Goal: Task Accomplishment & Management: Manage account settings

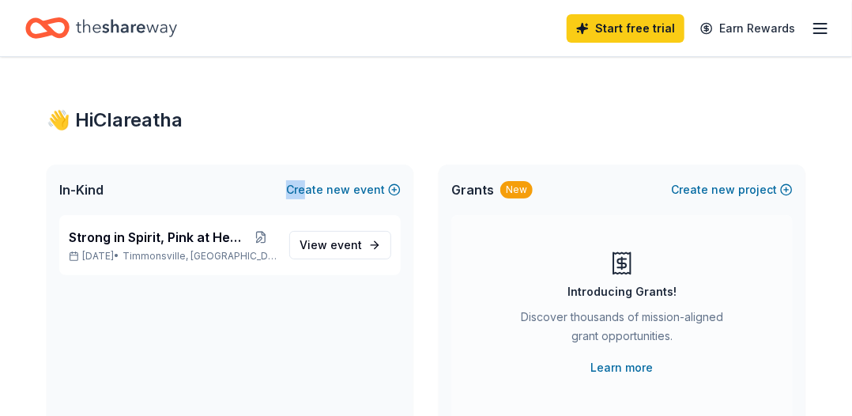
drag, startPoint x: 142, startPoint y: 176, endPoint x: 311, endPoint y: 149, distance: 171.3
click at [346, 242] on span "event" at bounding box center [346, 244] width 32 height 13
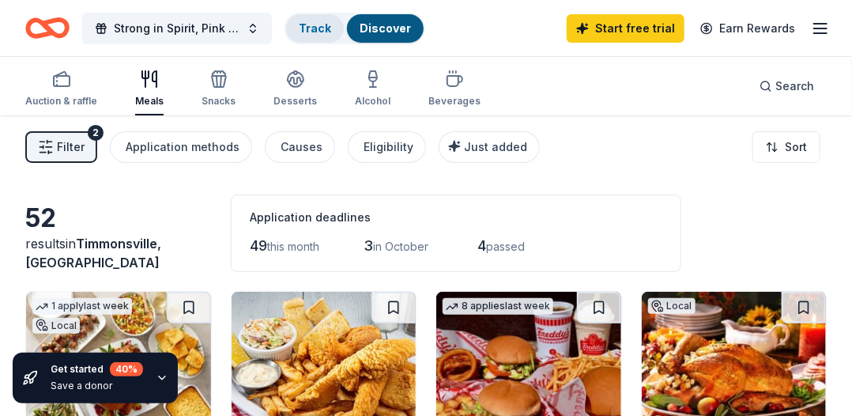
click at [314, 24] on link "Track" at bounding box center [315, 27] width 32 height 13
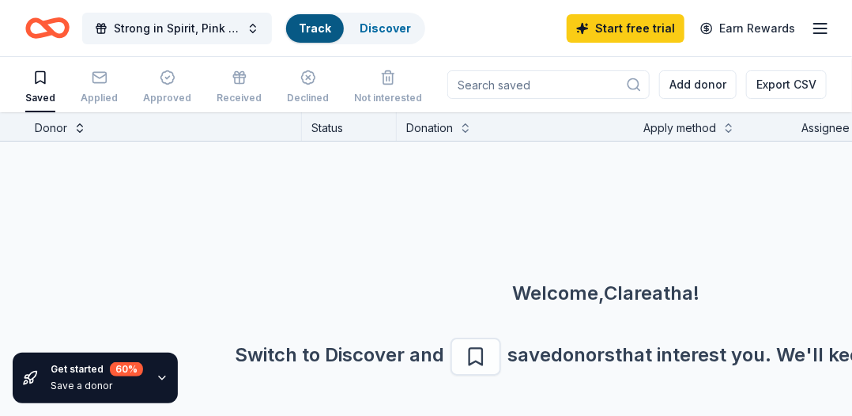
click at [74, 127] on button at bounding box center [80, 127] width 13 height 16
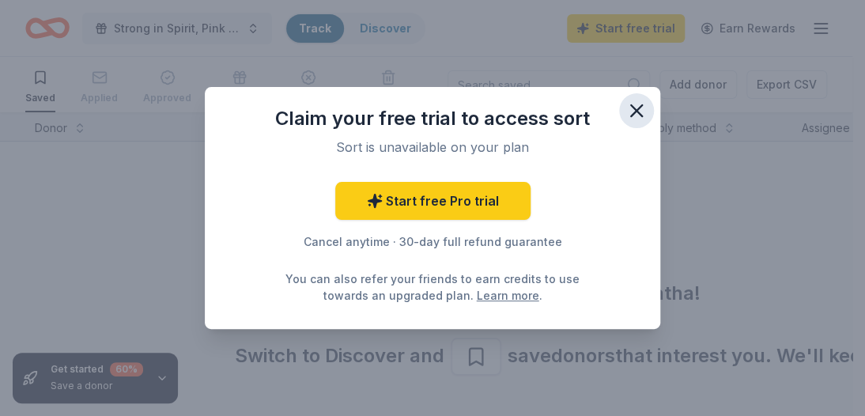
click at [637, 111] on icon "button" at bounding box center [636, 110] width 11 height 11
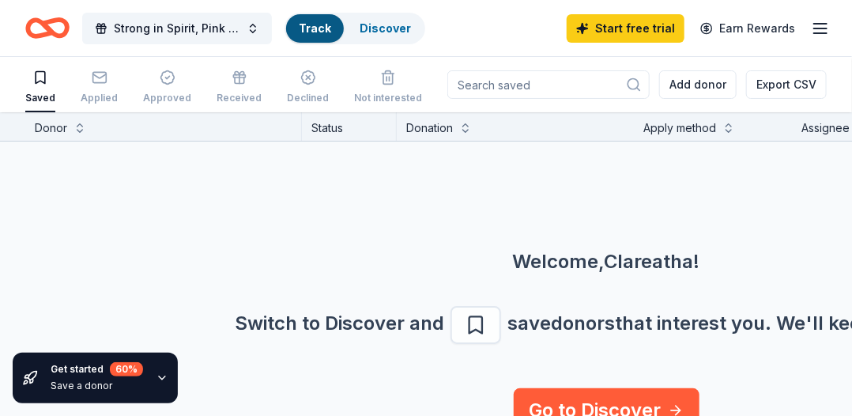
scroll to position [58, 0]
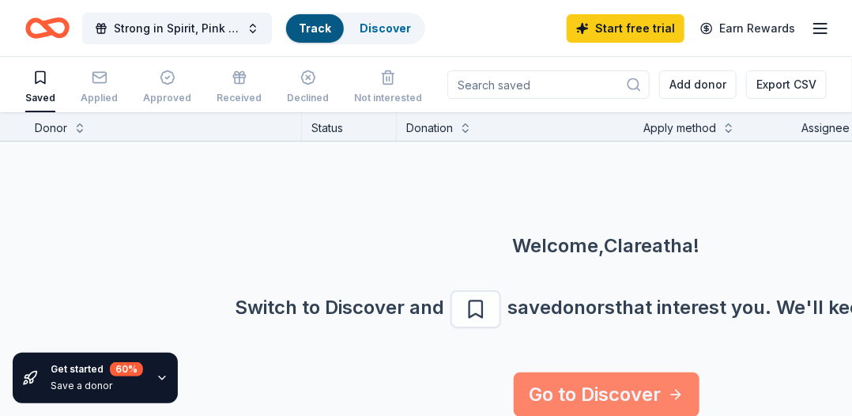
click at [609, 388] on link "Go to Discover" at bounding box center [607, 394] width 186 height 44
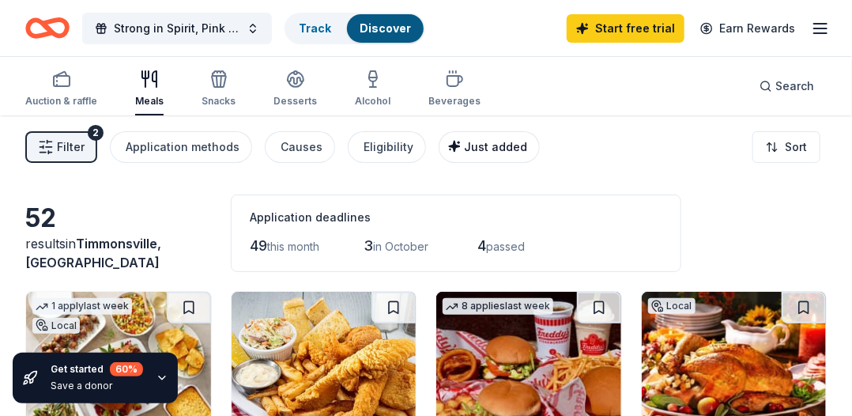
click at [480, 145] on span "Just added" at bounding box center [495, 146] width 63 height 13
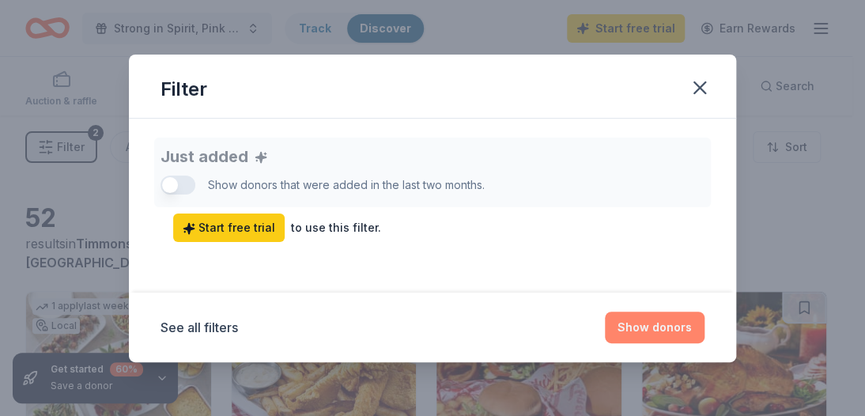
click at [652, 330] on button "Show donors" at bounding box center [655, 327] width 100 height 32
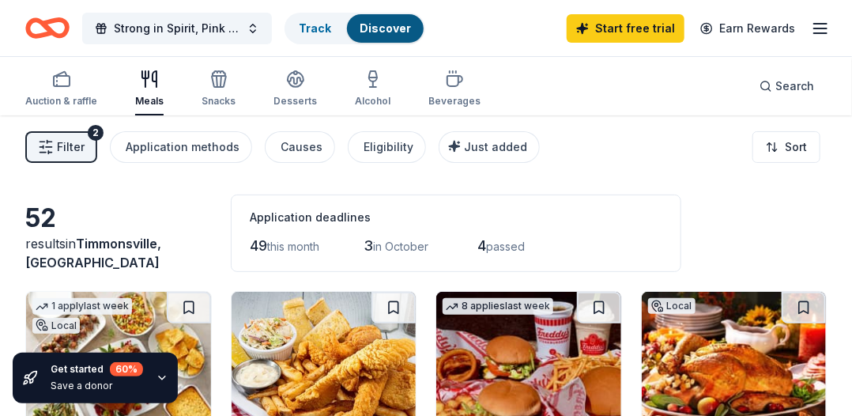
click at [823, 29] on icon "button" at bounding box center [820, 28] width 19 height 19
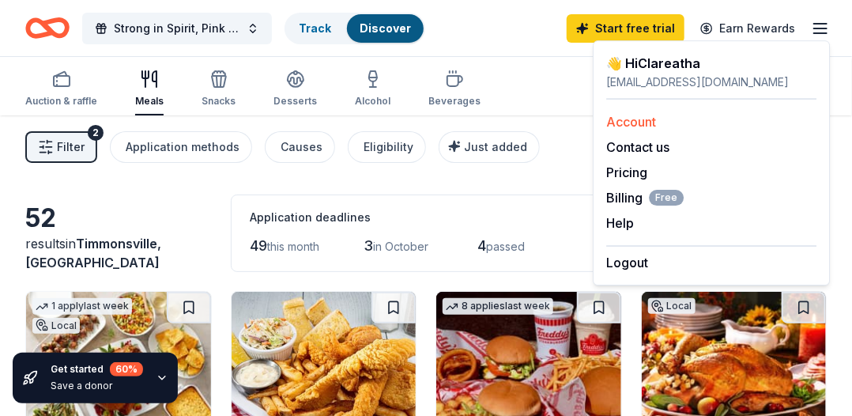
click at [643, 123] on link "Account" at bounding box center [631, 122] width 50 height 16
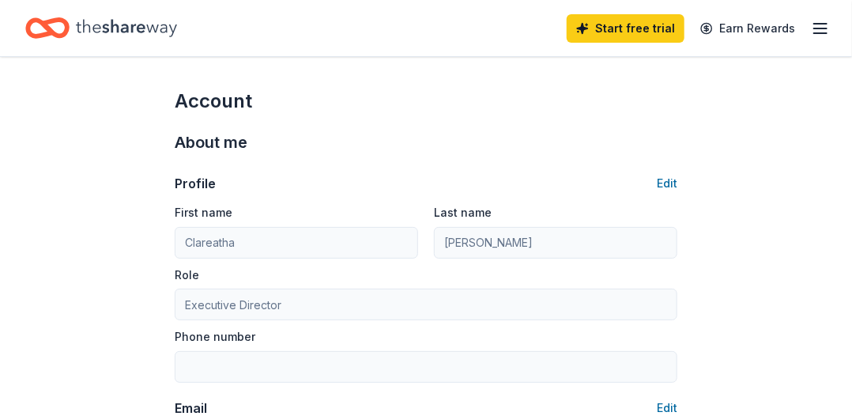
click at [125, 31] on icon "Home" at bounding box center [126, 28] width 101 height 32
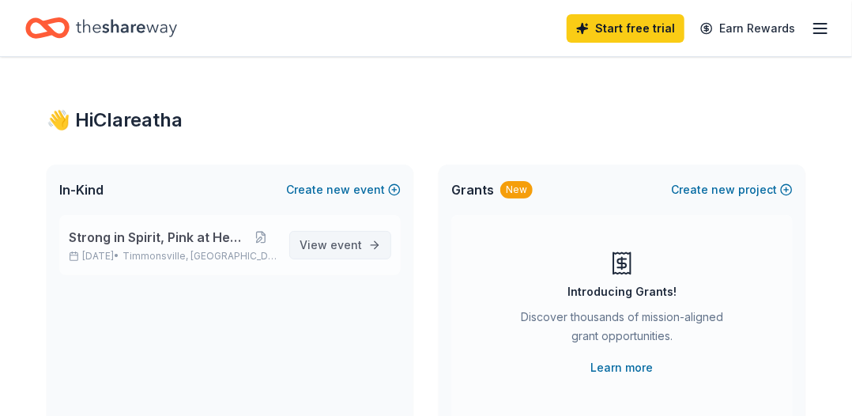
click at [317, 244] on span "View event" at bounding box center [331, 245] width 62 height 19
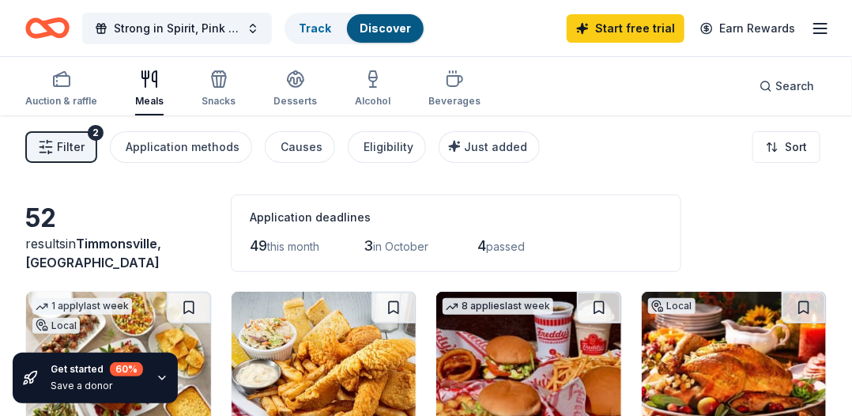
click at [395, 244] on span "in October" at bounding box center [401, 245] width 55 height 13
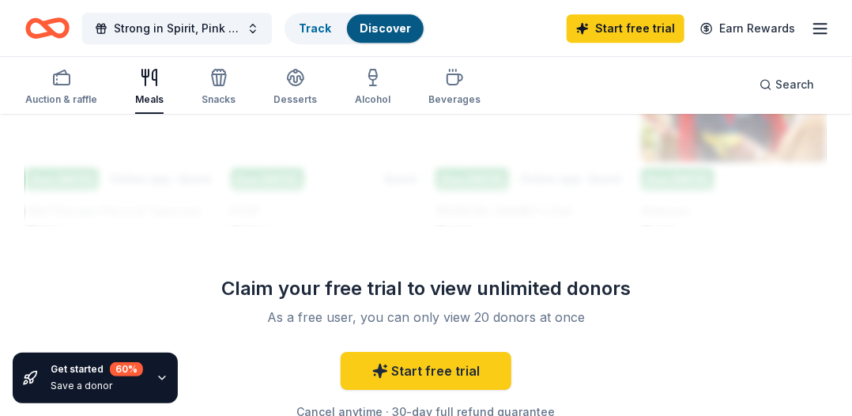
scroll to position [1897, 0]
